Goal: Find specific page/section: Locate a particular part of the current website

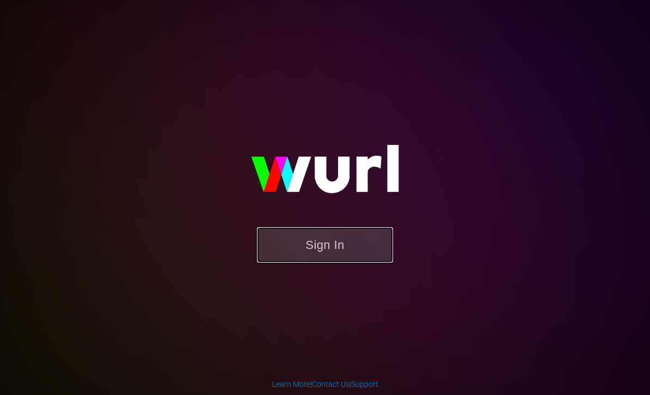
click at [344, 255] on button "Sign In" at bounding box center [325, 244] width 136 height 35
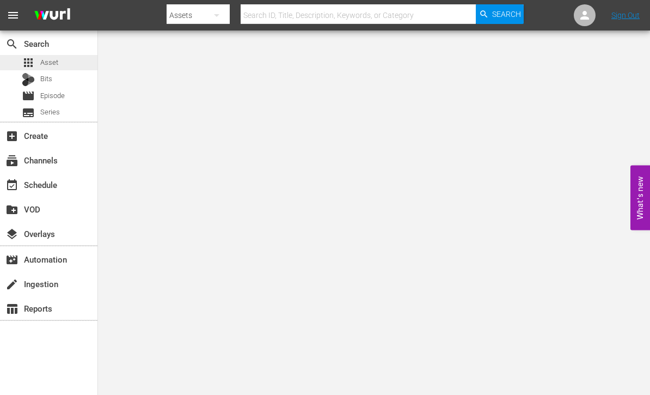
click at [67, 64] on div "apps Asset" at bounding box center [49, 62] width 98 height 15
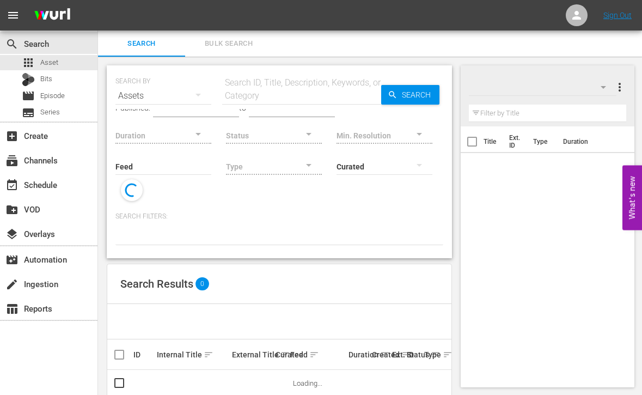
click at [292, 92] on input "text" at bounding box center [301, 96] width 159 height 26
paste input "190612"
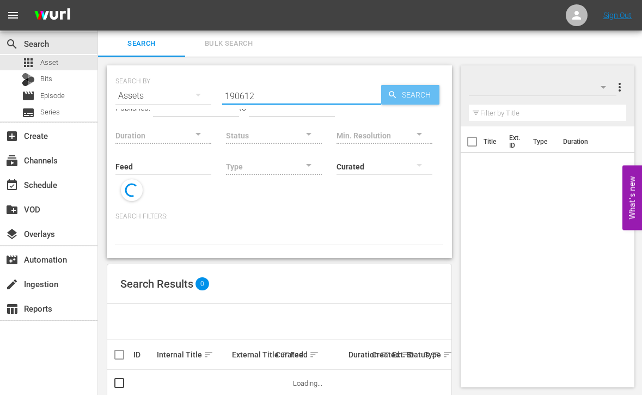
type input "190612"
click at [416, 89] on span "Search" at bounding box center [419, 95] width 42 height 20
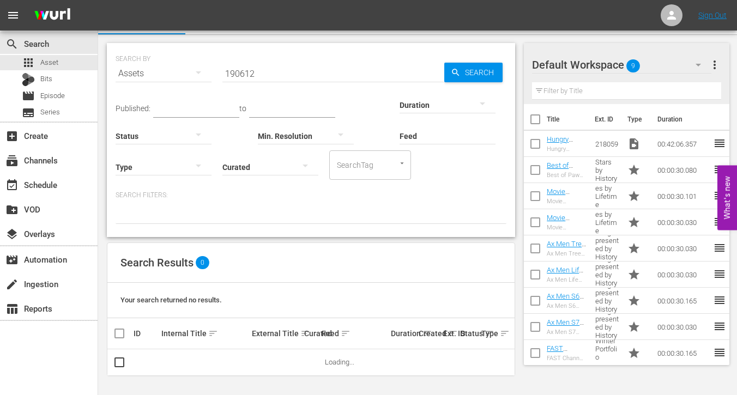
scroll to position [23, 0]
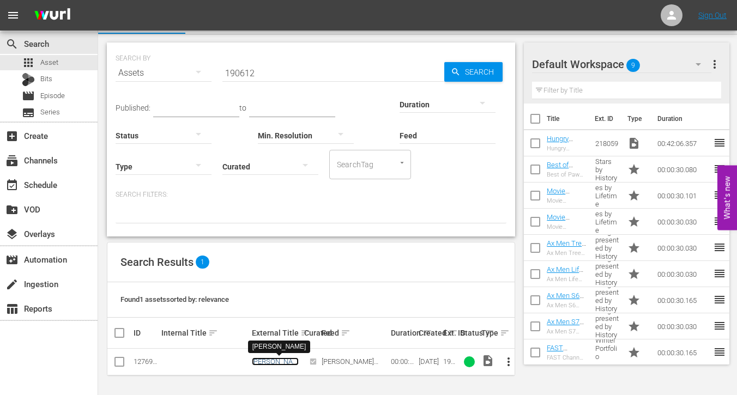
click at [269, 364] on link "Sandra" at bounding box center [275, 365] width 47 height 16
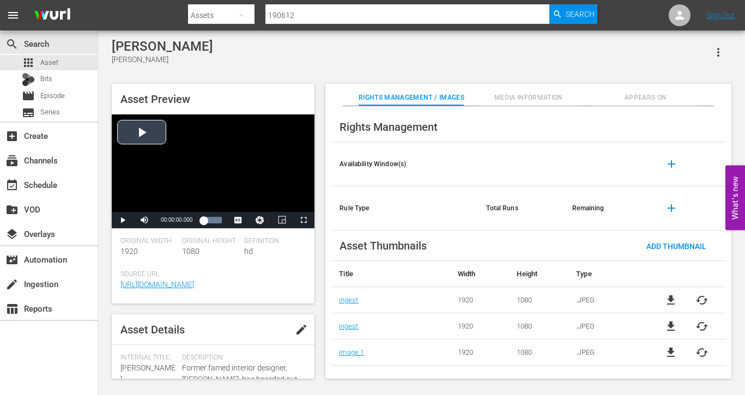
click at [256, 173] on div "Video Player" at bounding box center [213, 163] width 203 height 98
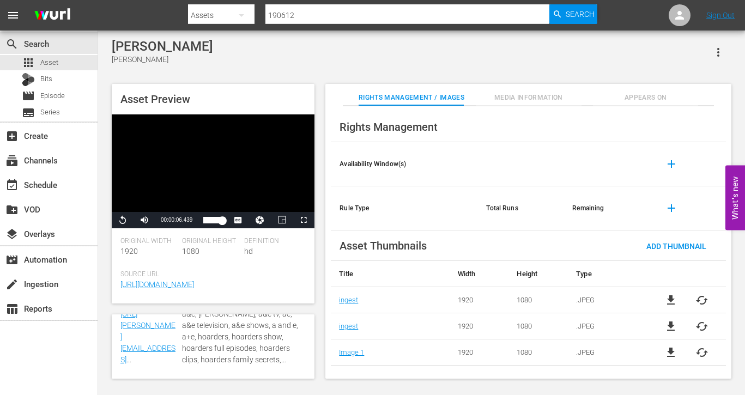
scroll to position [382, 0]
